Goal: Task Accomplishment & Management: Use online tool/utility

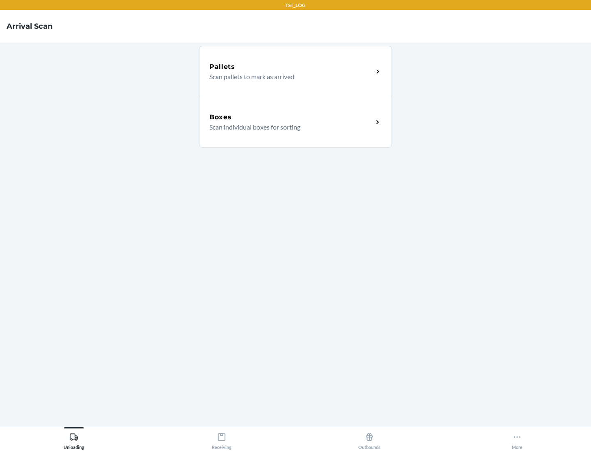
click at [291, 117] on div "Boxes" at bounding box center [291, 117] width 164 height 10
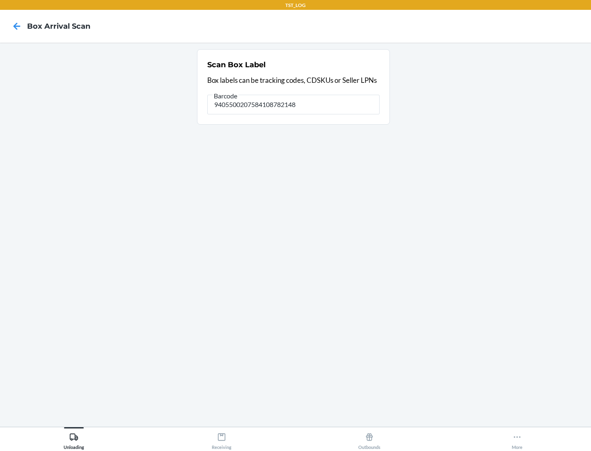
type input "9405500207584108782148"
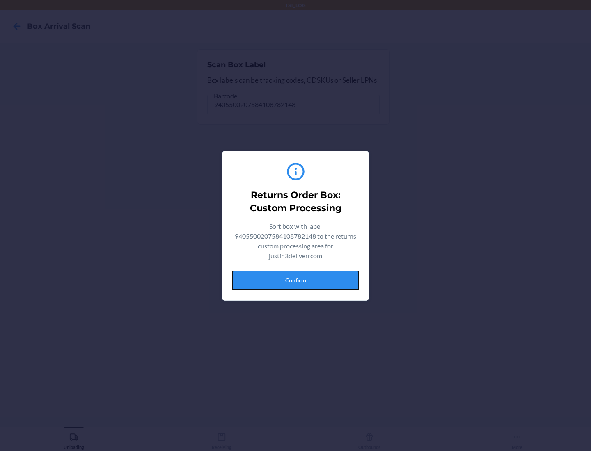
click at [295, 280] on button "Confirm" at bounding box center [295, 281] width 127 height 20
